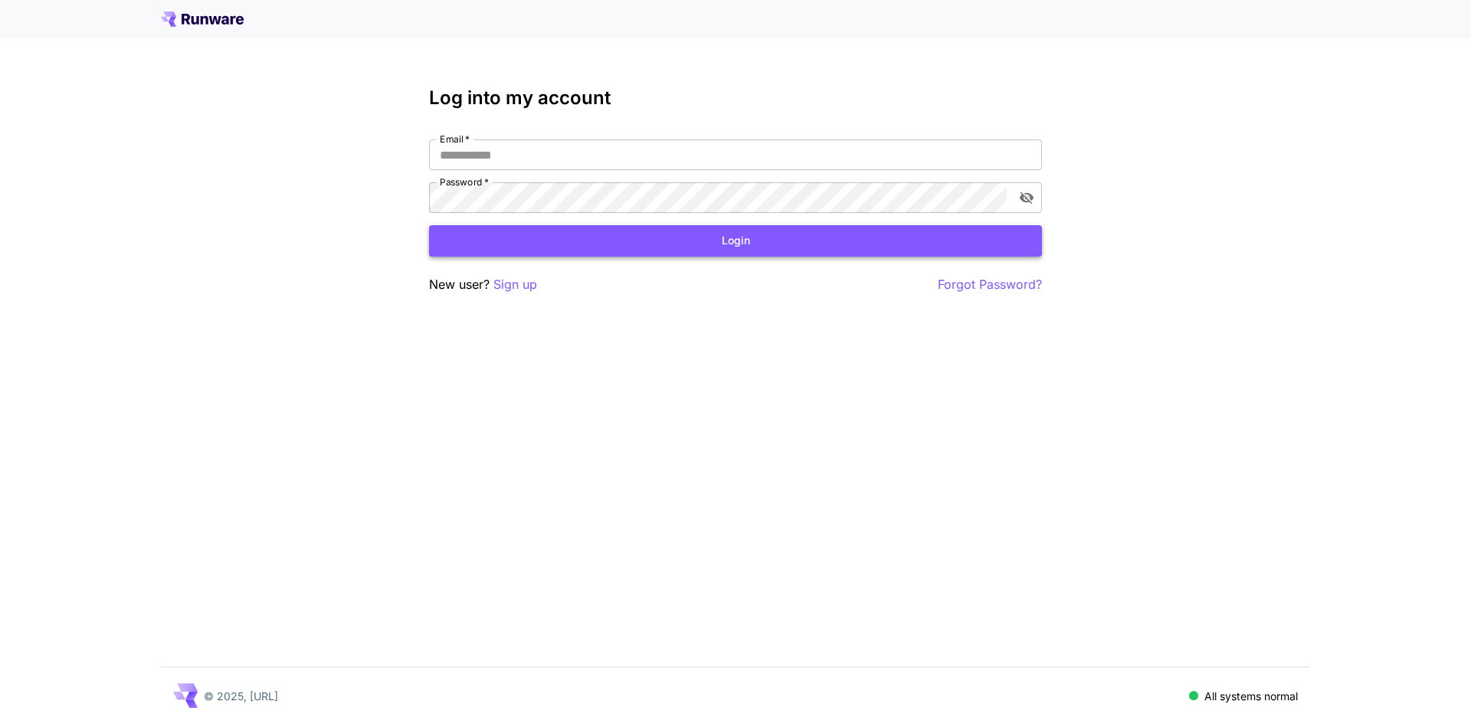
type input "**********"
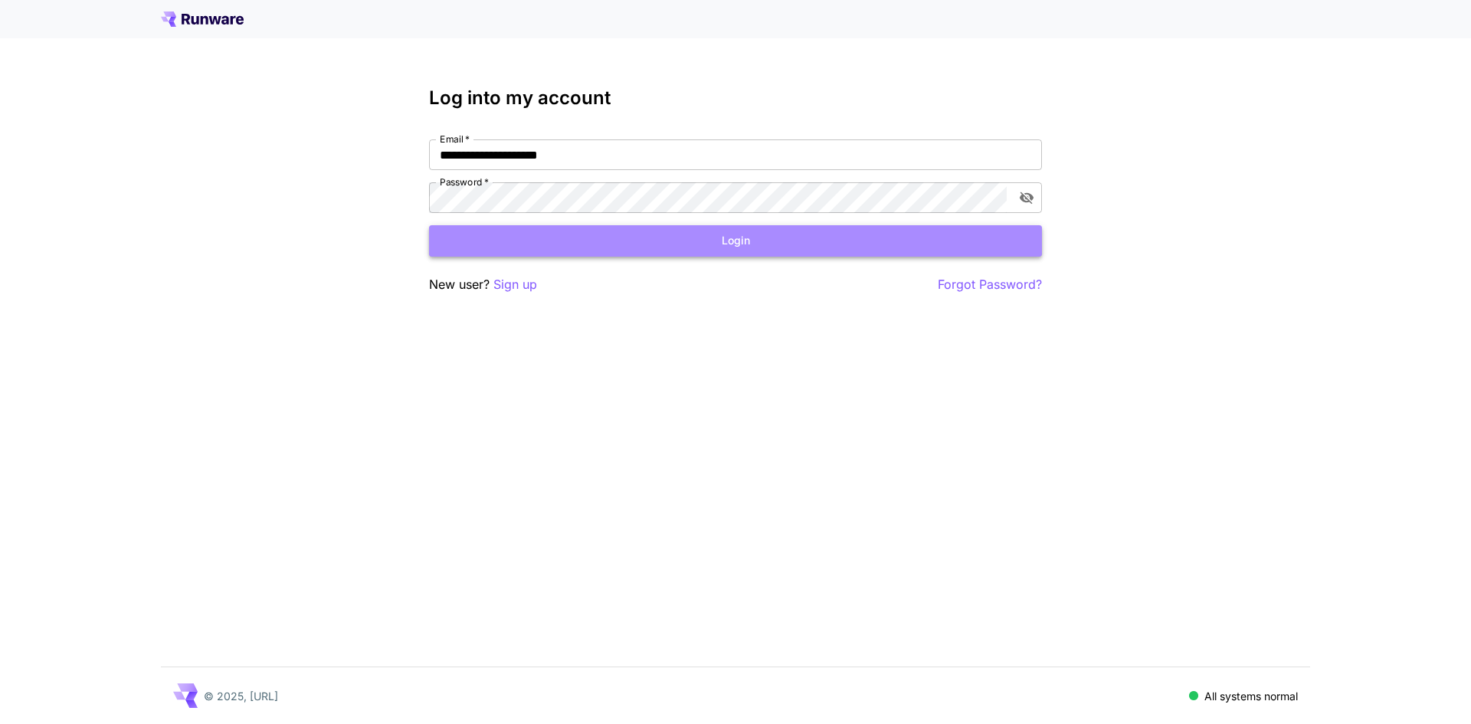
click at [686, 240] on button "Login" at bounding box center [735, 240] width 613 height 31
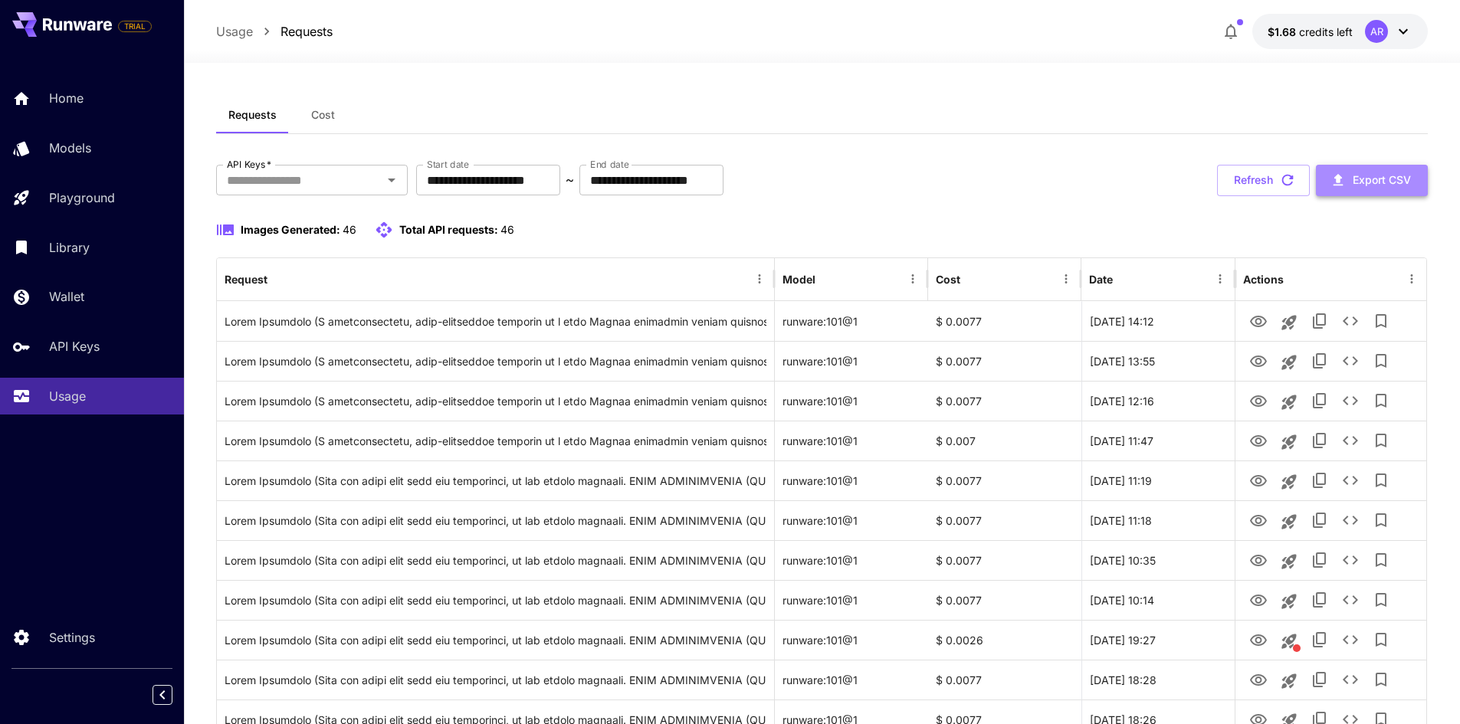
click at [1365, 190] on button "Export CSV" at bounding box center [1372, 180] width 112 height 31
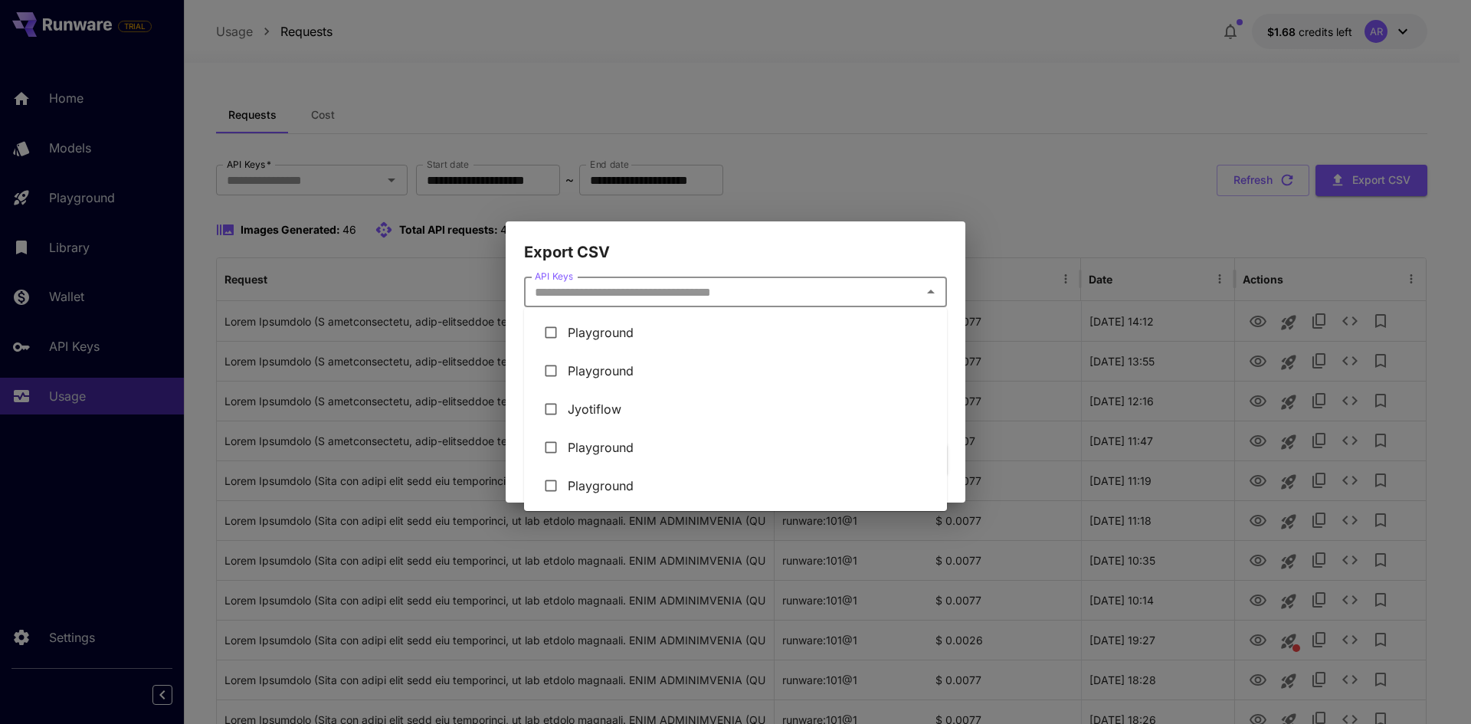
click at [630, 282] on input "API Keys" at bounding box center [723, 291] width 388 height 21
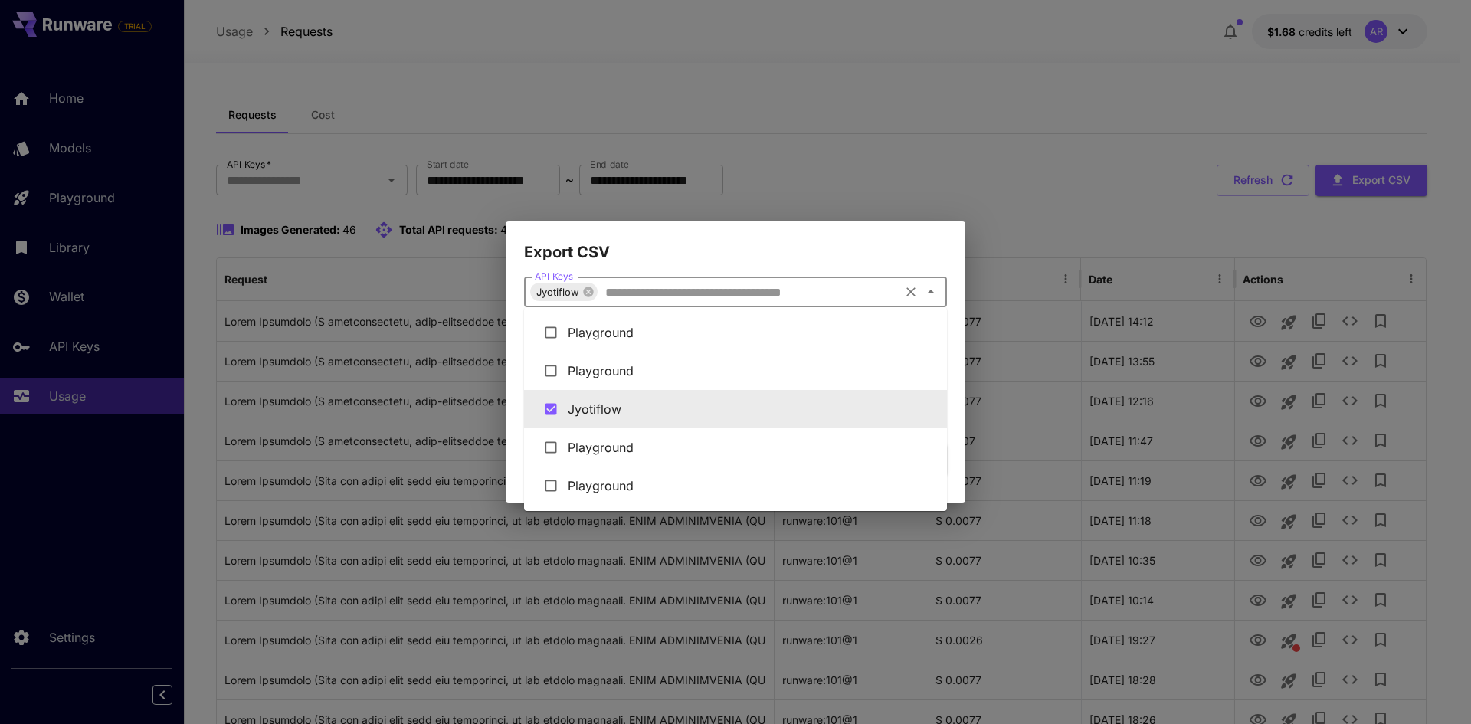
click at [633, 285] on input "API Keys" at bounding box center [748, 291] width 298 height 21
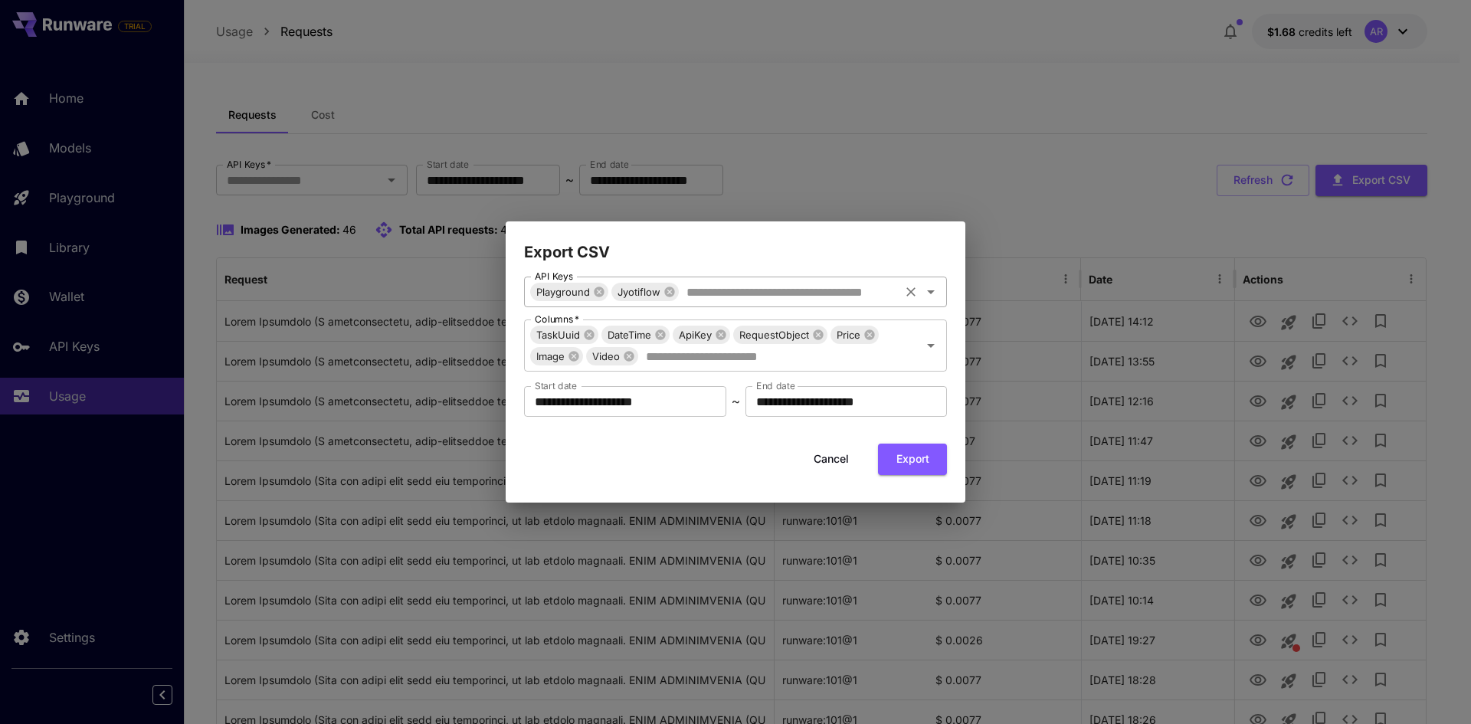
click at [709, 293] on input "API Keys" at bounding box center [788, 291] width 217 height 21
click at [908, 462] on button "Export" at bounding box center [912, 459] width 69 height 31
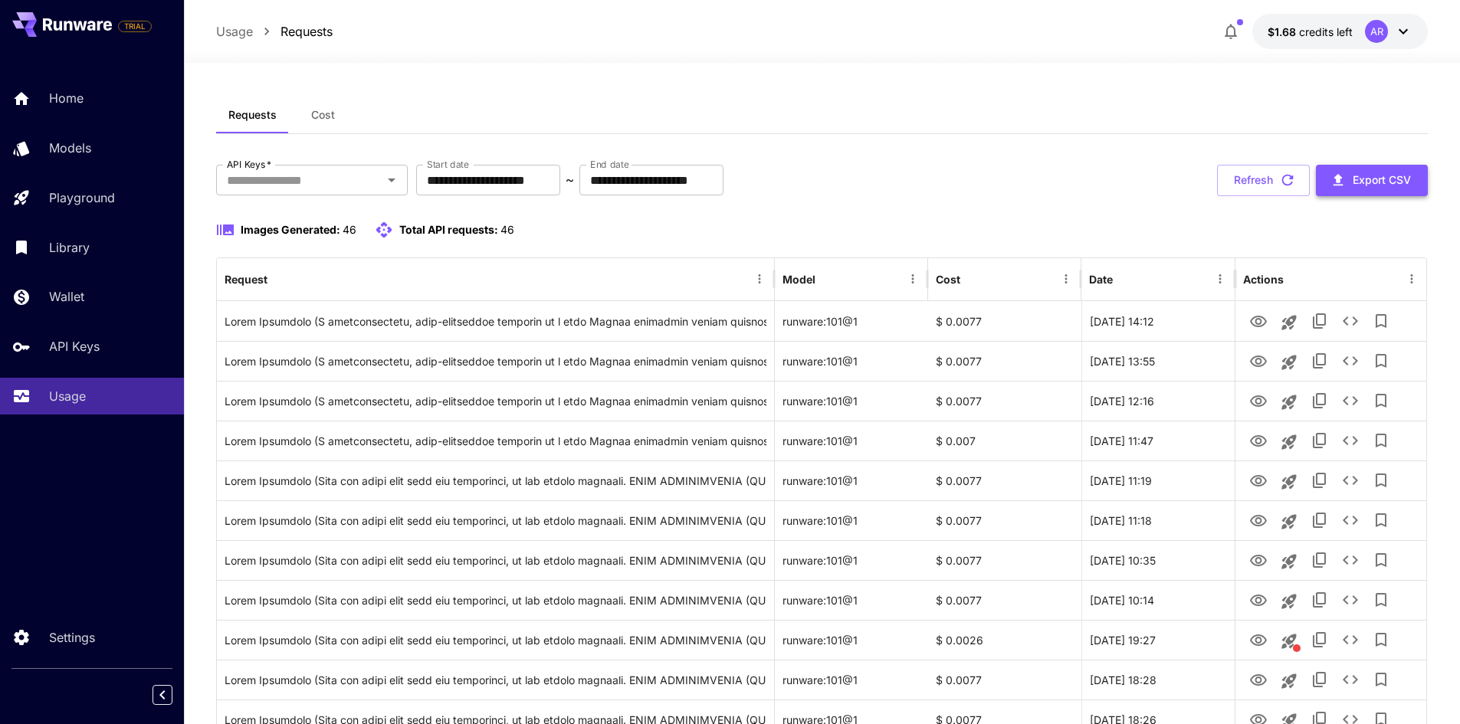
click at [1345, 177] on icon "button" at bounding box center [1337, 180] width 17 height 17
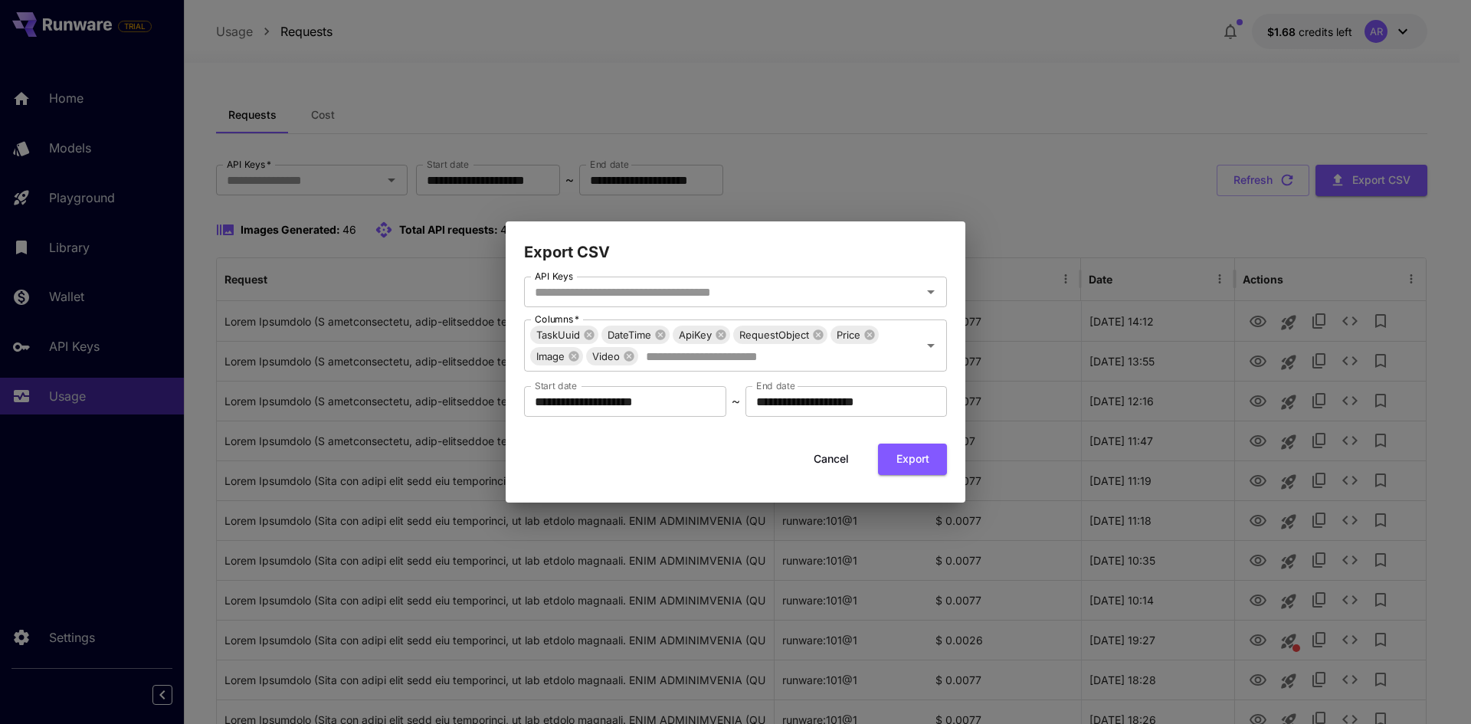
click at [572, 283] on label "API Keys" at bounding box center [554, 276] width 38 height 13
click at [378, 191] on input "API Keys" at bounding box center [299, 179] width 157 height 21
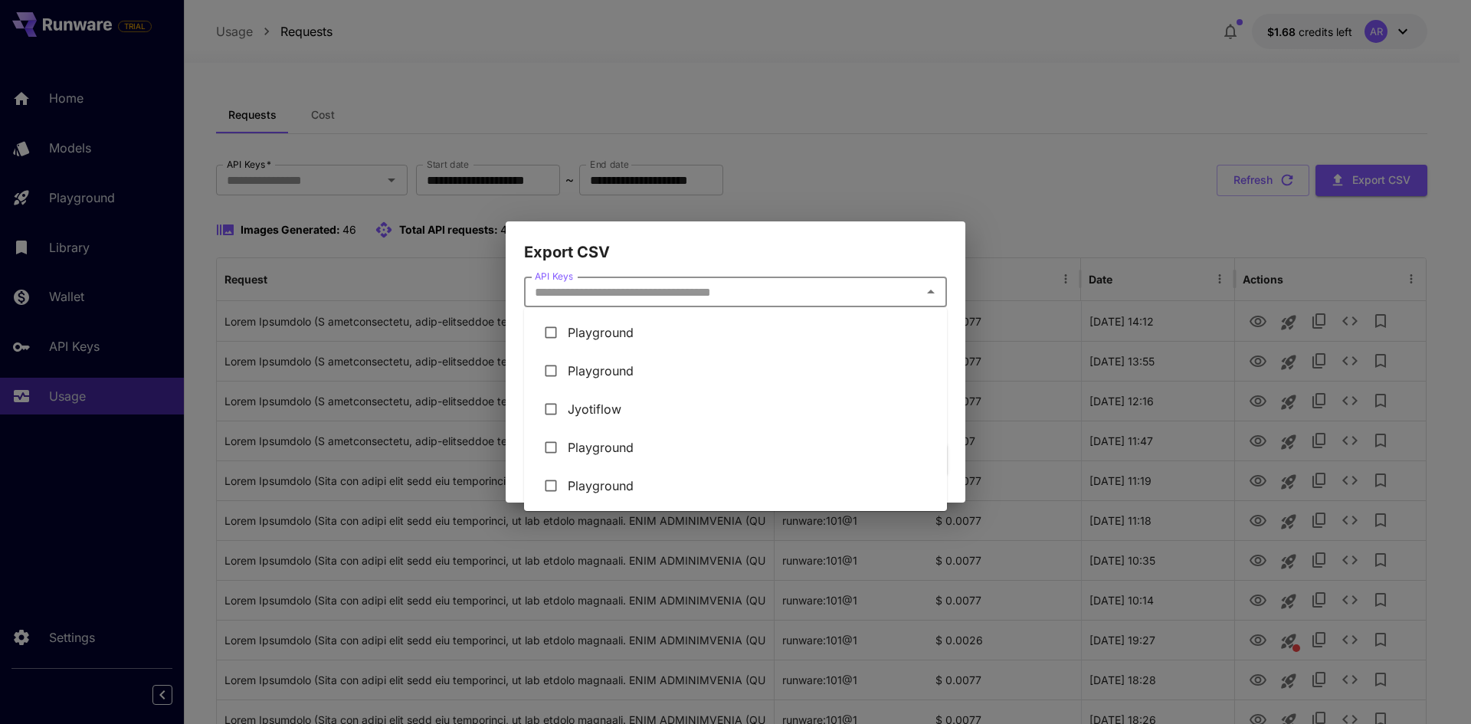
click at [576, 290] on input "API Keys" at bounding box center [723, 291] width 388 height 21
click at [592, 408] on li "Jyotiflow" at bounding box center [735, 409] width 423 height 38
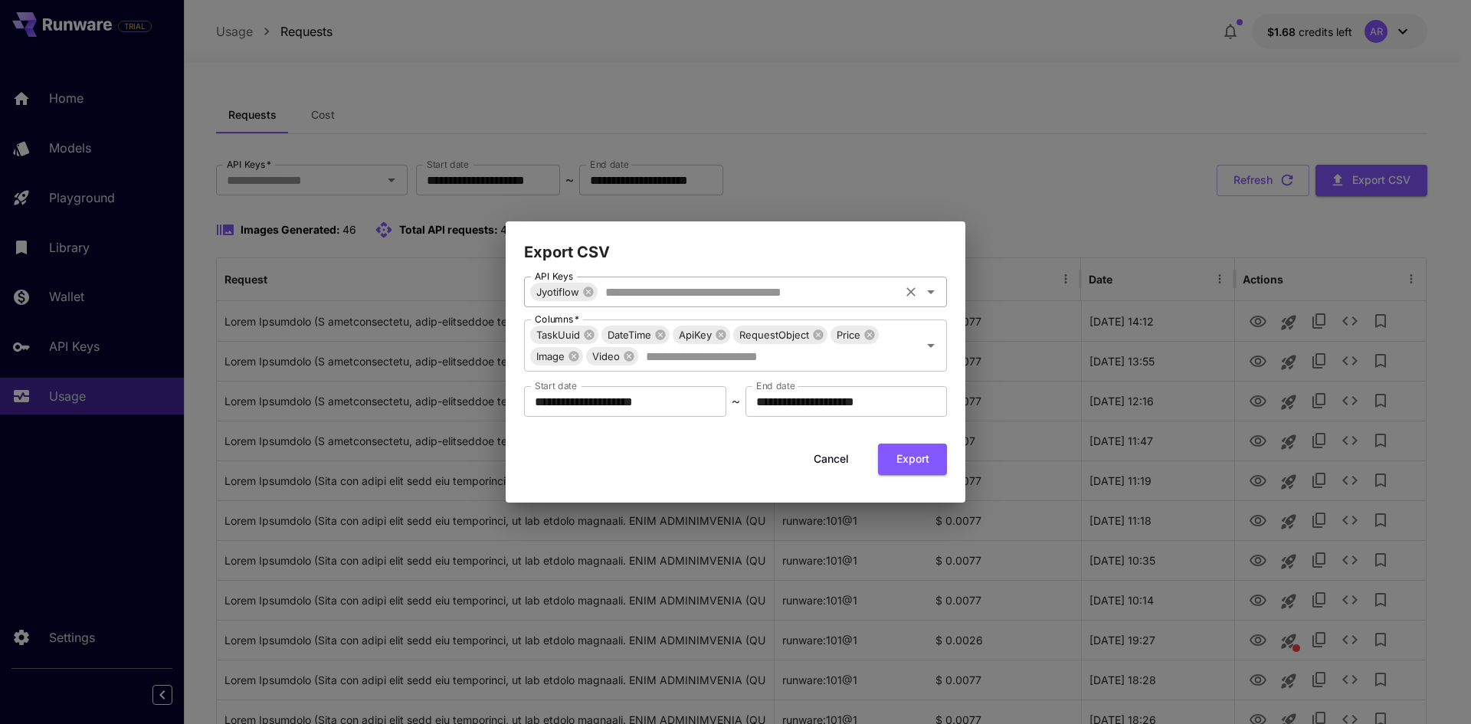
click at [688, 297] on input "API Keys" at bounding box center [748, 291] width 298 height 21
click at [699, 302] on input "API Keys" at bounding box center [788, 291] width 217 height 21
click at [808, 298] on input "API Keys" at bounding box center [830, 291] width 136 height 21
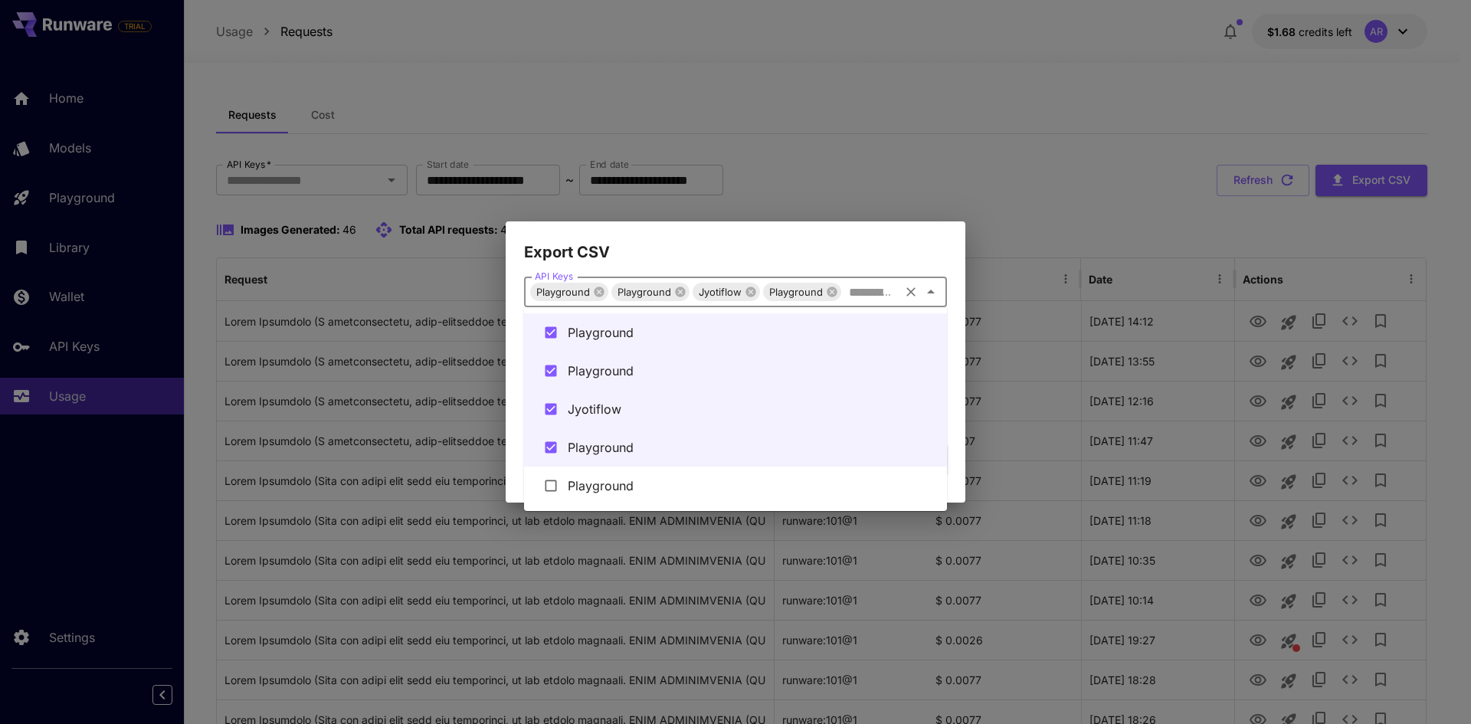
click at [880, 288] on input "API Keys" at bounding box center [870, 291] width 54 height 21
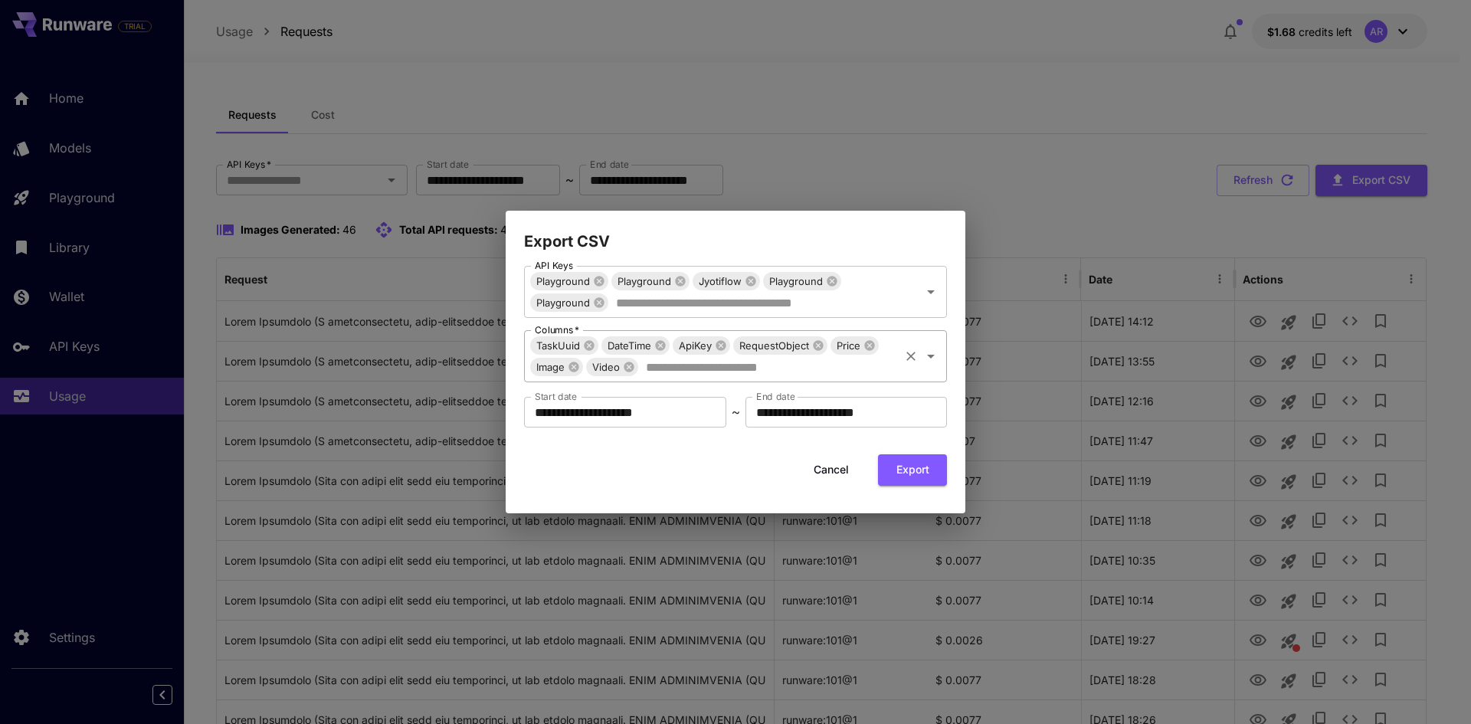
click at [860, 370] on input "API Keys" at bounding box center [768, 366] width 257 height 21
click at [955, 480] on div "**********" at bounding box center [736, 384] width 460 height 260
click at [912, 477] on button "Export" at bounding box center [912, 469] width 69 height 31
